Goal: Find contact information: Find contact information

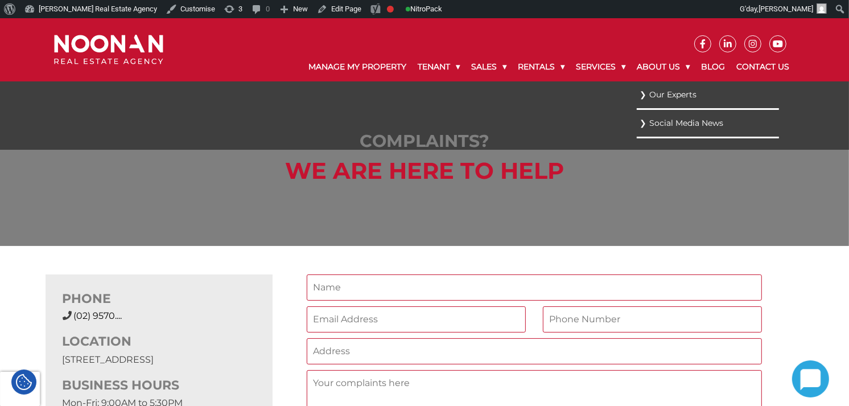
click at [683, 94] on link "Our Experts" at bounding box center [708, 94] width 137 height 15
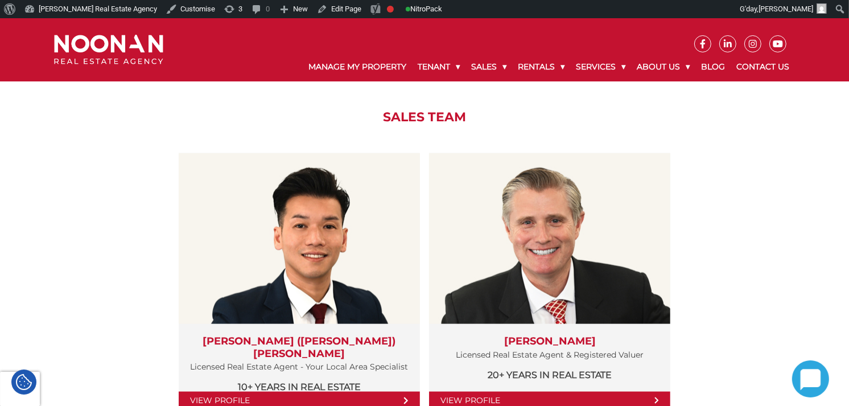
scroll to position [1239, 0]
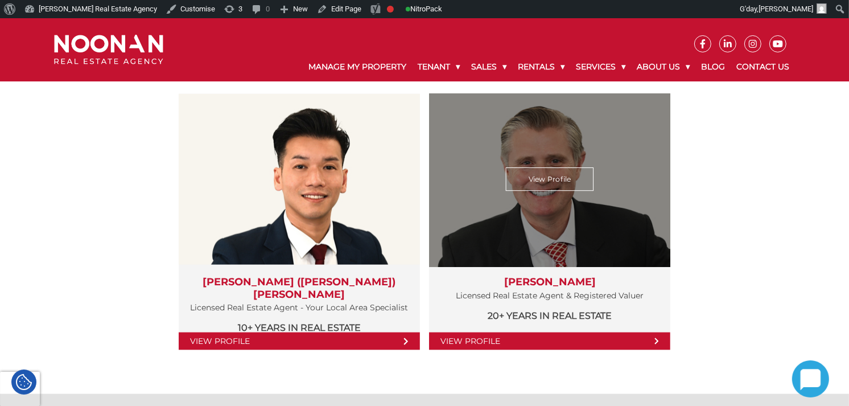
click at [570, 203] on div "View Profile" at bounding box center [550, 180] width 249 height 176
click at [555, 176] on link "View Profile" at bounding box center [550, 179] width 88 height 23
click at [626, 340] on link "View Profile" at bounding box center [549, 341] width 241 height 18
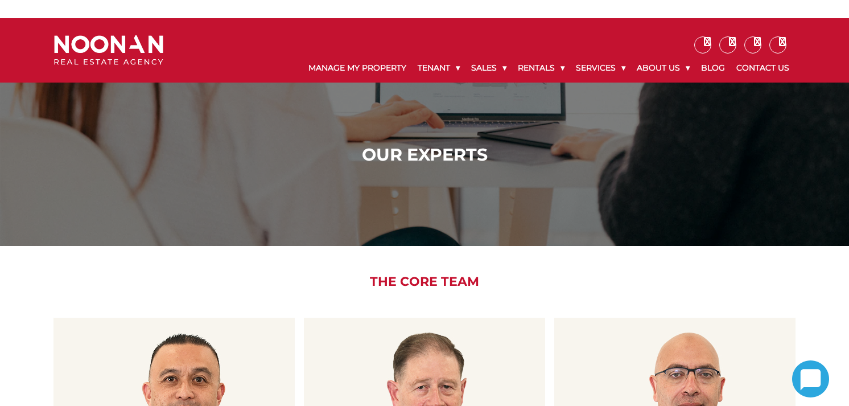
scroll to position [1239, 0]
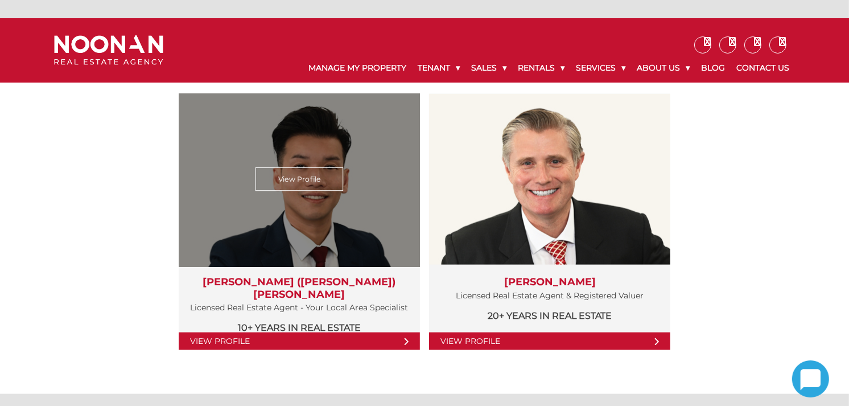
click at [350, 336] on link "View Profile" at bounding box center [299, 341] width 241 height 18
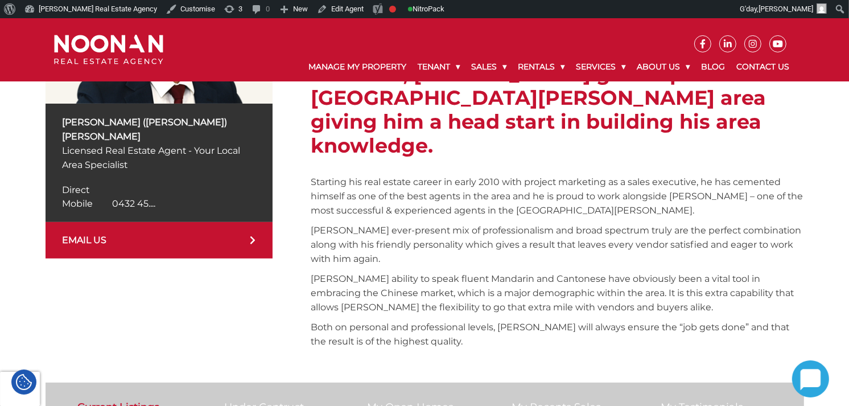
scroll to position [327, 0]
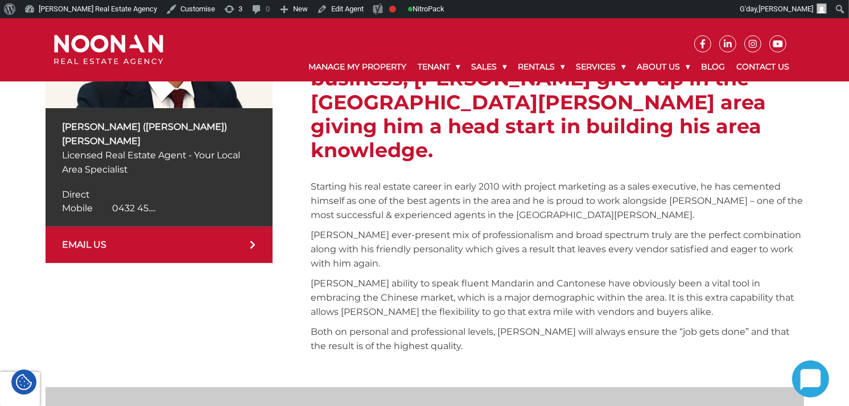
click at [149, 203] on span "0432 45...." at bounding box center [134, 208] width 43 height 11
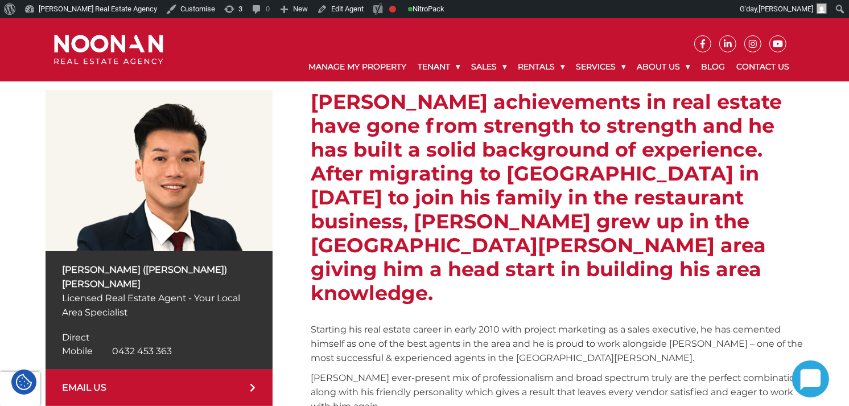
scroll to position [183, 0]
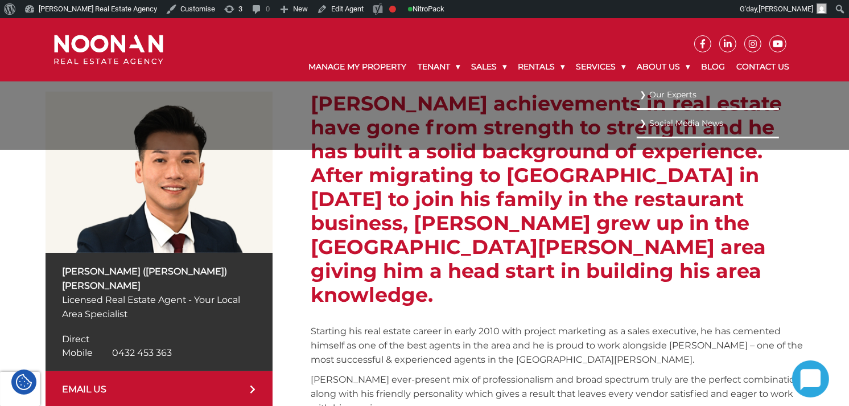
click at [683, 93] on link "Our Experts" at bounding box center [708, 94] width 137 height 15
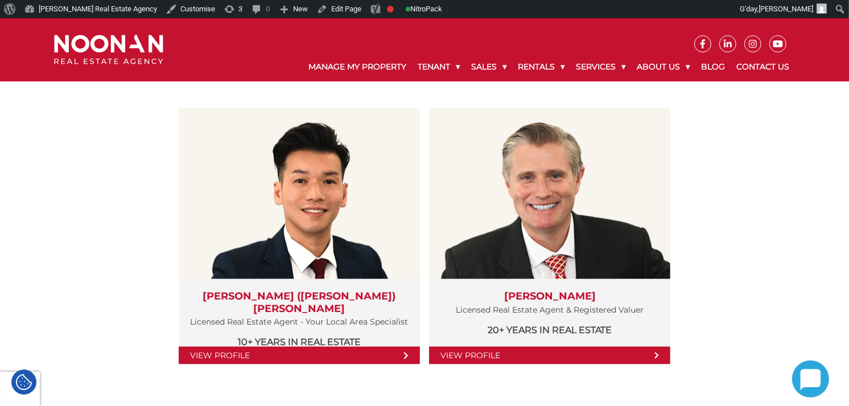
scroll to position [1254, 0]
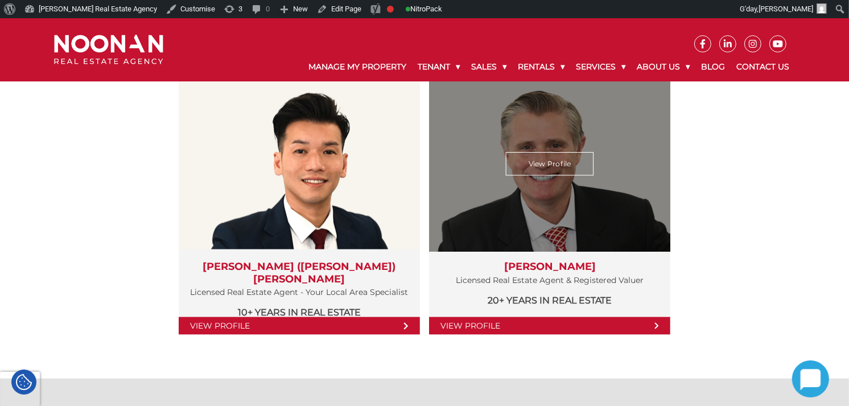
click at [595, 331] on link "View Profile" at bounding box center [549, 326] width 241 height 18
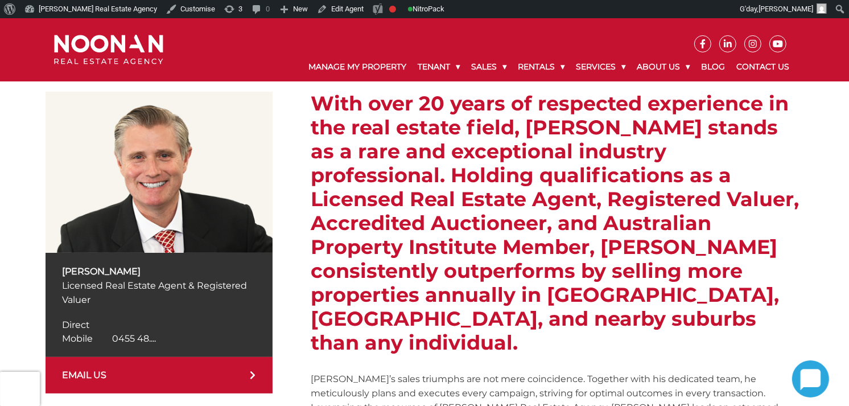
scroll to position [166, 0]
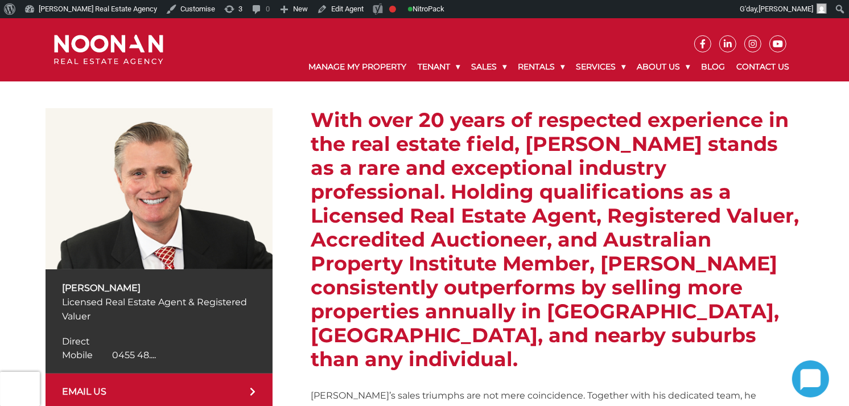
click at [126, 353] on span "0455 48...." at bounding box center [135, 354] width 44 height 11
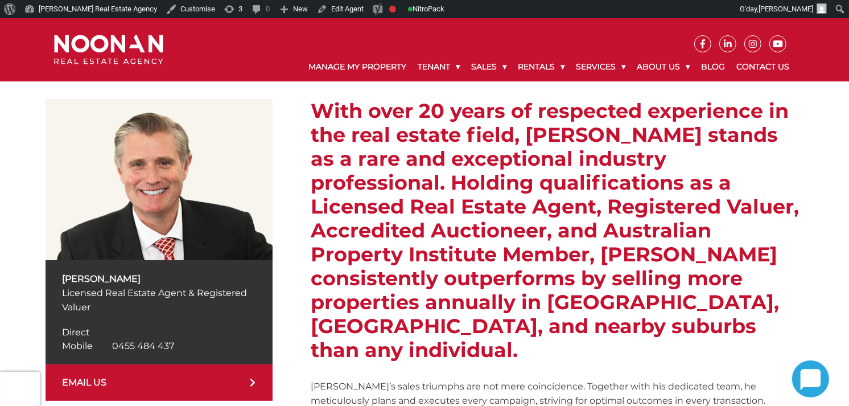
scroll to position [180, 0]
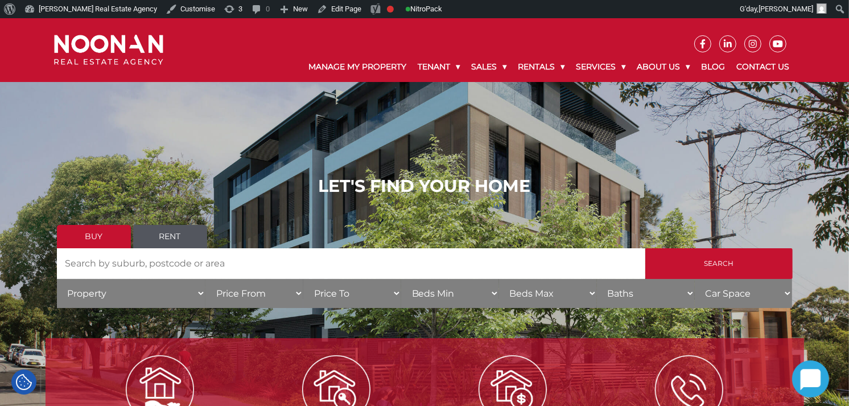
click at [747, 64] on link "Contact Us" at bounding box center [763, 67] width 64 height 30
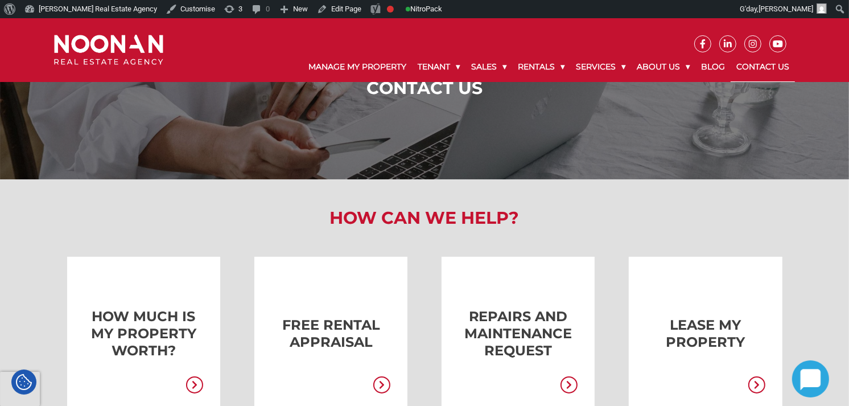
scroll to position [61, 0]
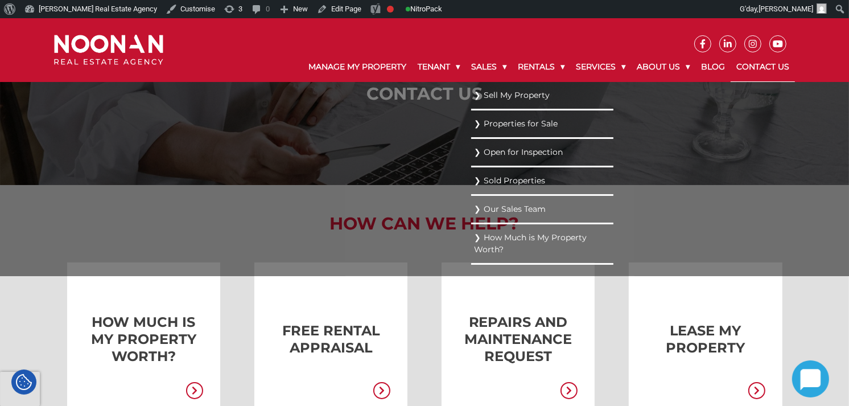
click at [492, 207] on link "Our Sales Team" at bounding box center [542, 208] width 137 height 15
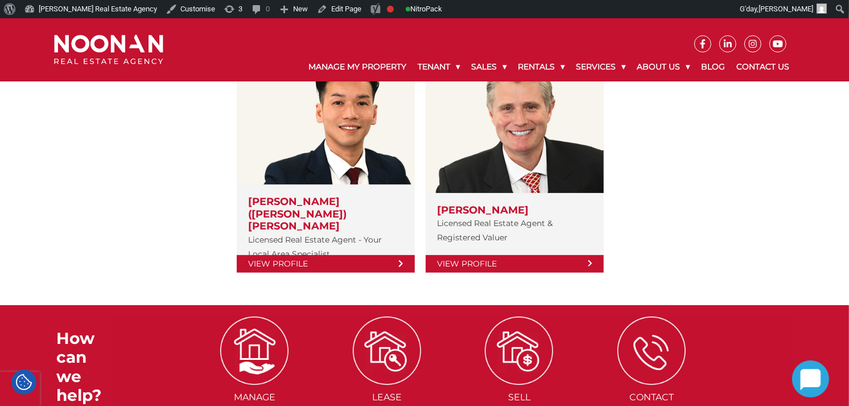
scroll to position [237, 0]
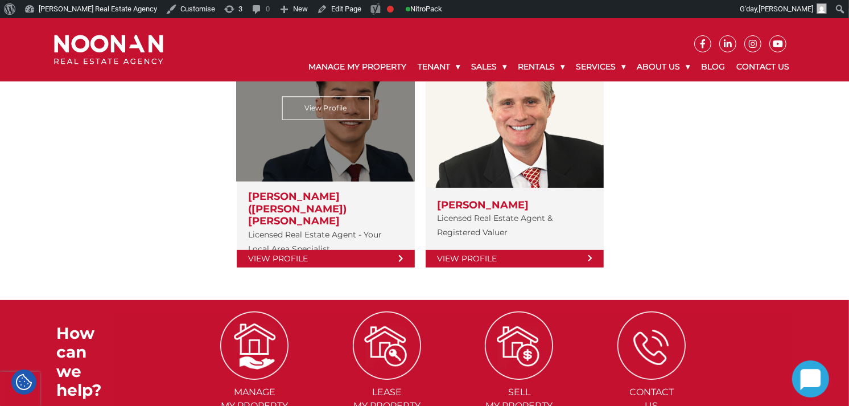
click at [359, 250] on link "View Profile" at bounding box center [326, 259] width 178 height 18
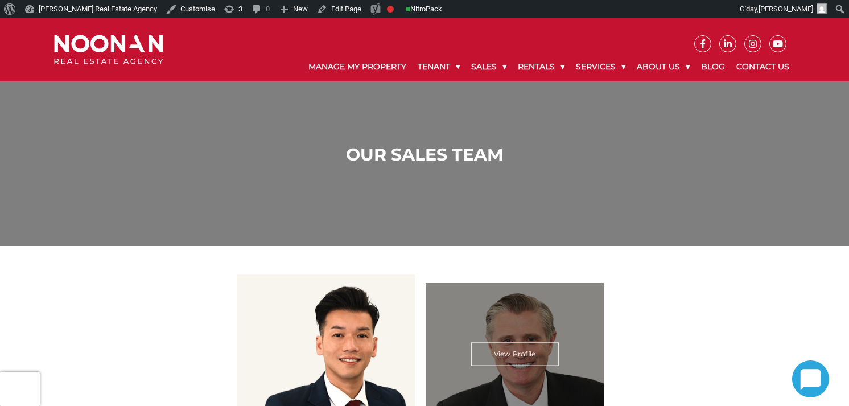
scroll to position [237, 0]
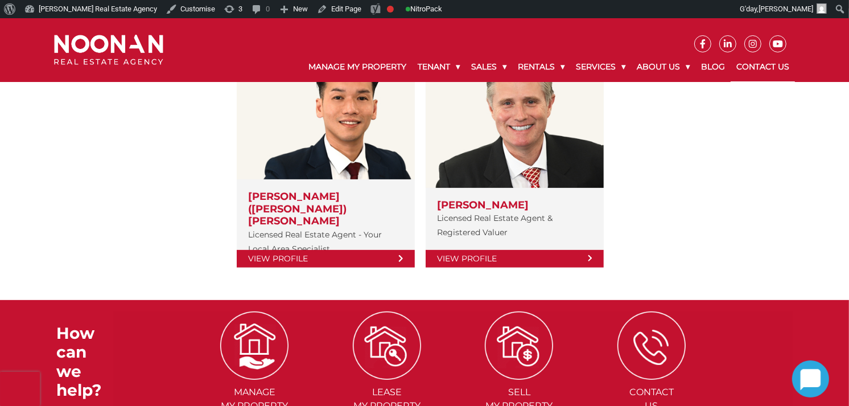
click at [774, 66] on link "Contact Us" at bounding box center [763, 67] width 64 height 30
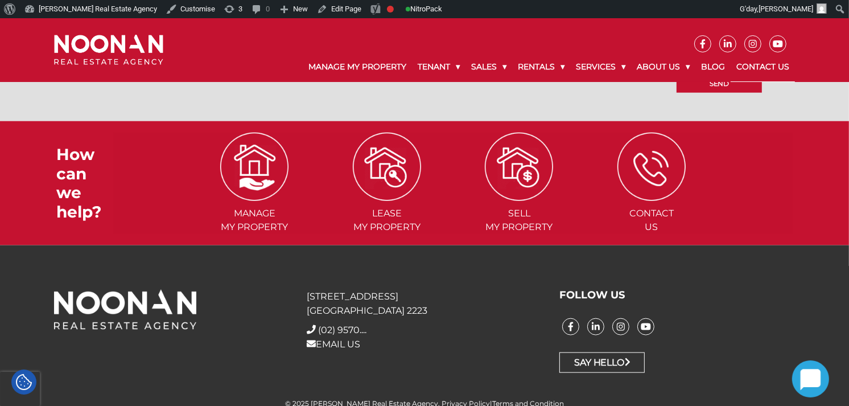
scroll to position [1191, 0]
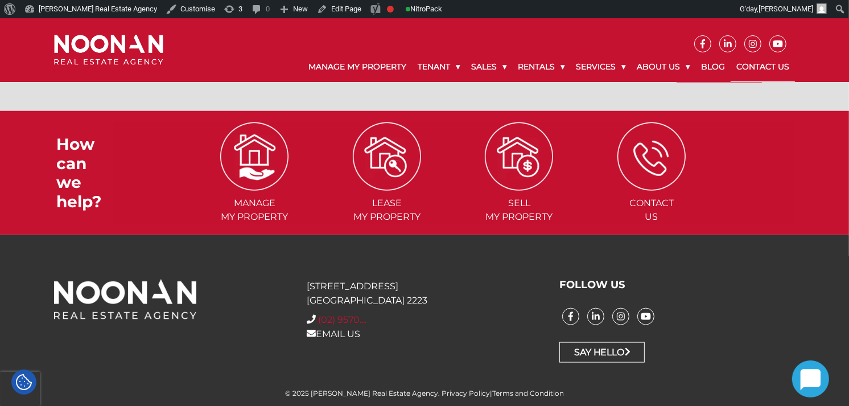
click at [356, 319] on span "(02) 9570...." at bounding box center [342, 319] width 48 height 11
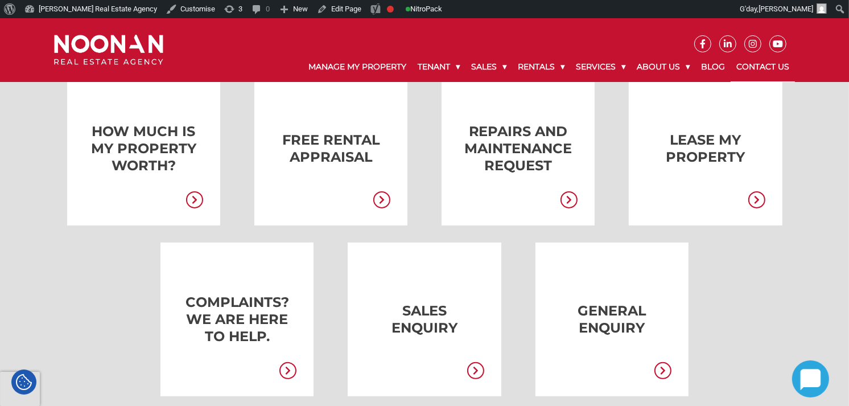
scroll to position [249, 0]
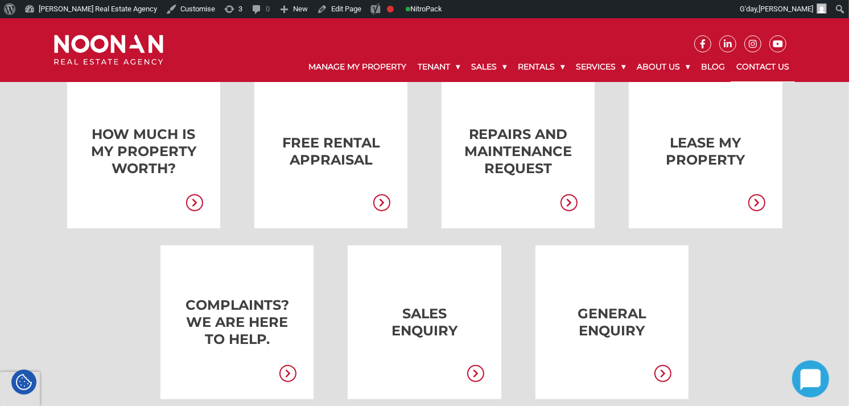
click at [486, 128] on link at bounding box center [500, 152] width 153 height 154
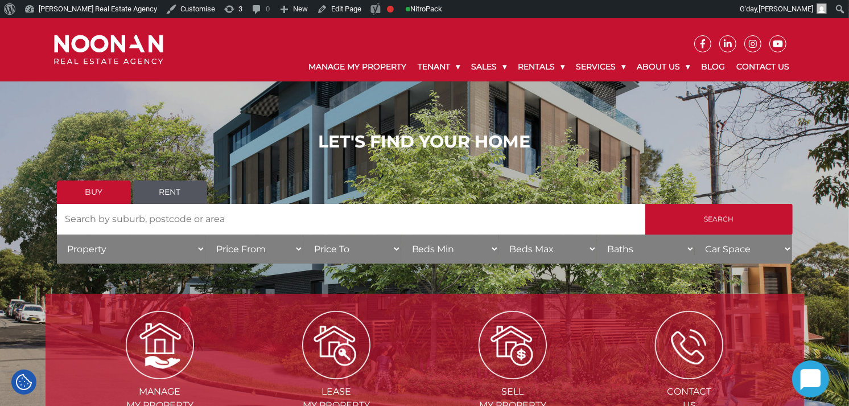
scroll to position [10, 0]
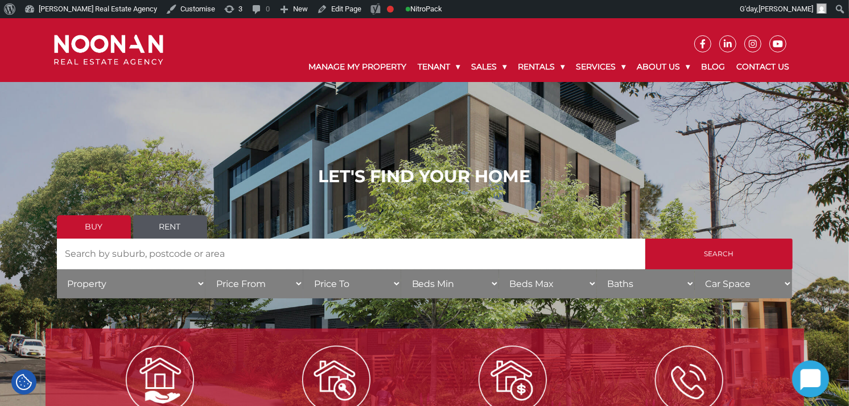
click at [718, 64] on link "Blog" at bounding box center [712, 67] width 35 height 30
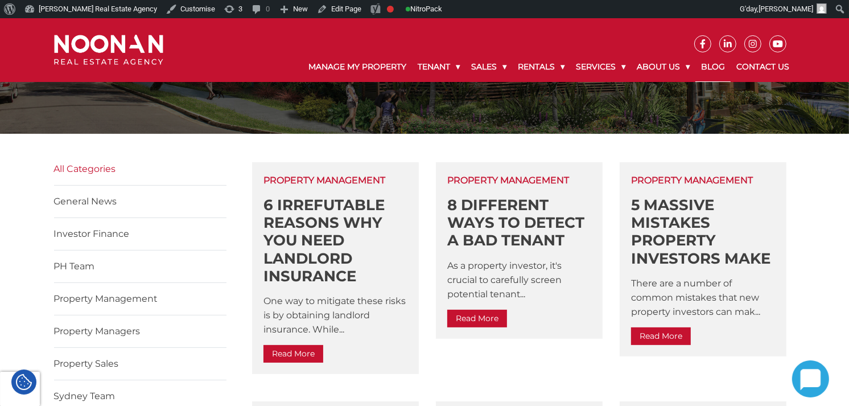
scroll to position [224, 0]
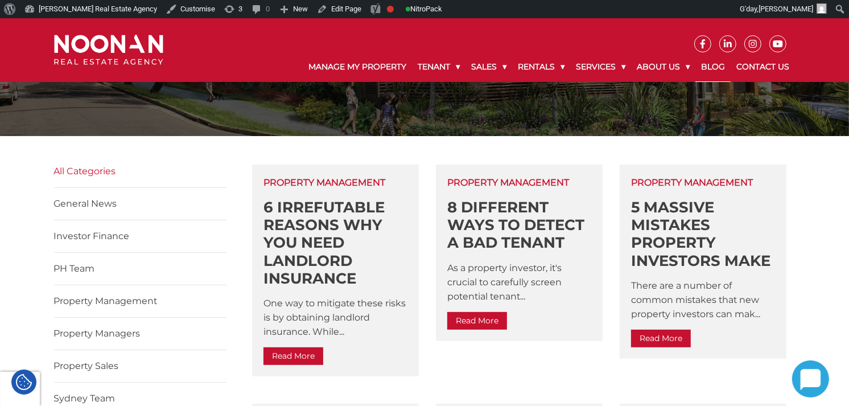
click at [77, 263] on link "PH Team" at bounding box center [74, 268] width 41 height 11
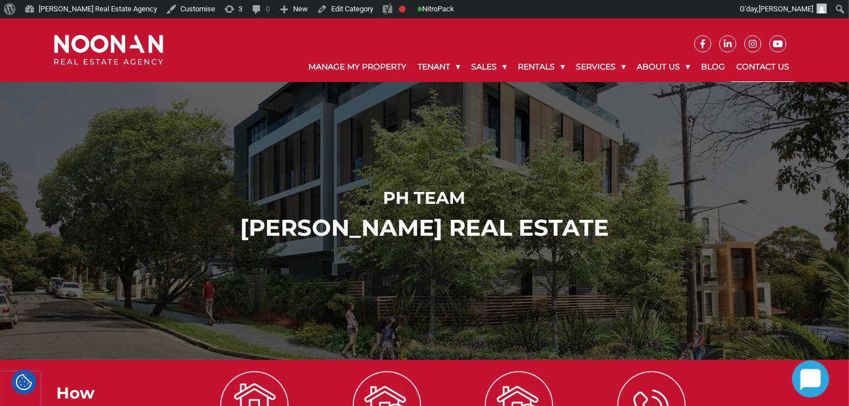
click at [753, 75] on link "Contact Us" at bounding box center [763, 67] width 64 height 30
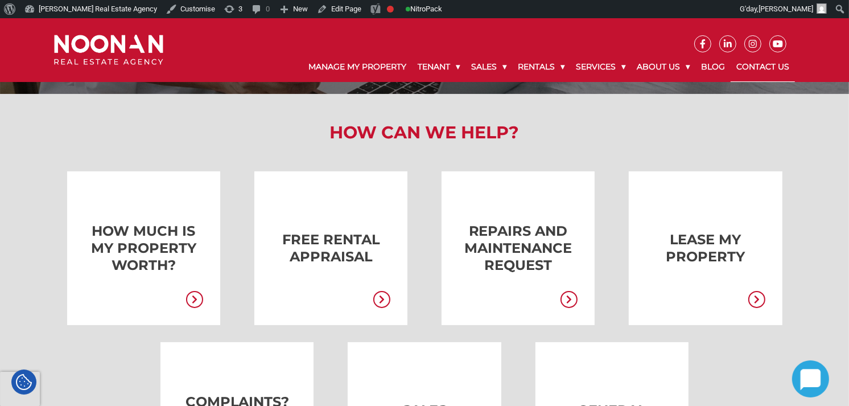
scroll to position [155, 0]
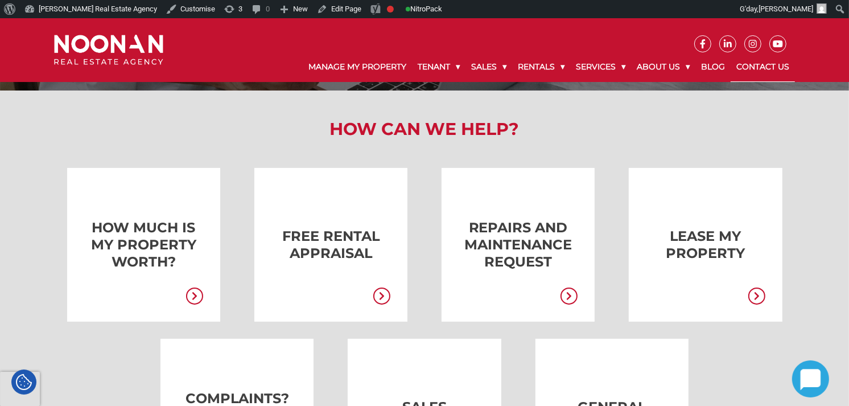
click at [564, 292] on icon at bounding box center [568, 295] width 17 height 17
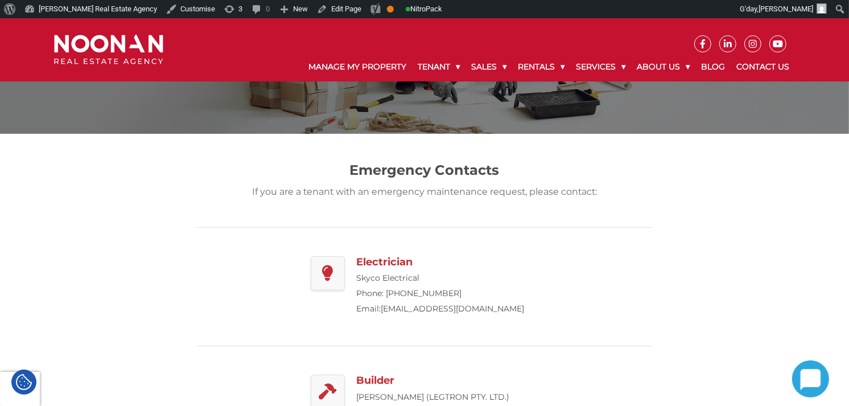
scroll to position [97, 0]
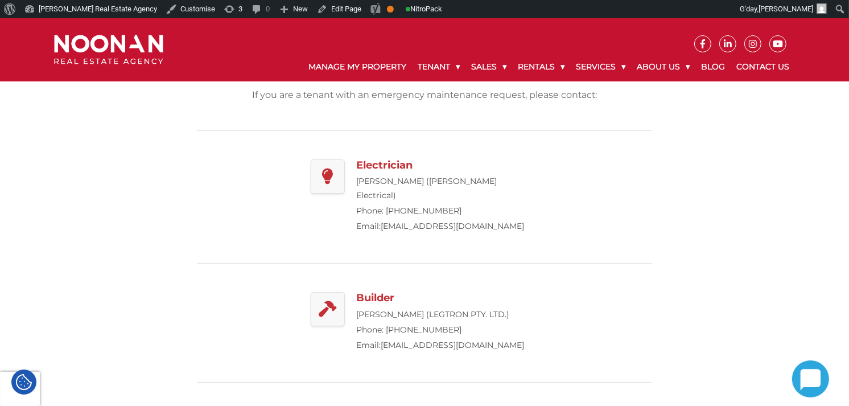
scroll to position [230, 0]
